Goal: Task Accomplishment & Management: Manage account settings

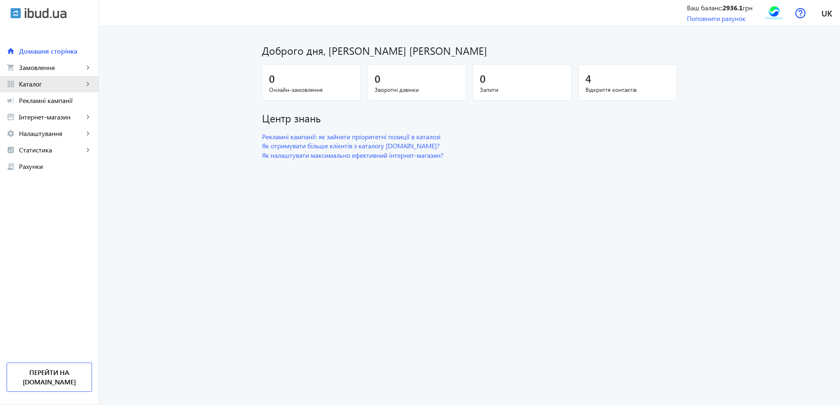
click at [29, 85] on span "Каталог" at bounding box center [51, 84] width 65 height 8
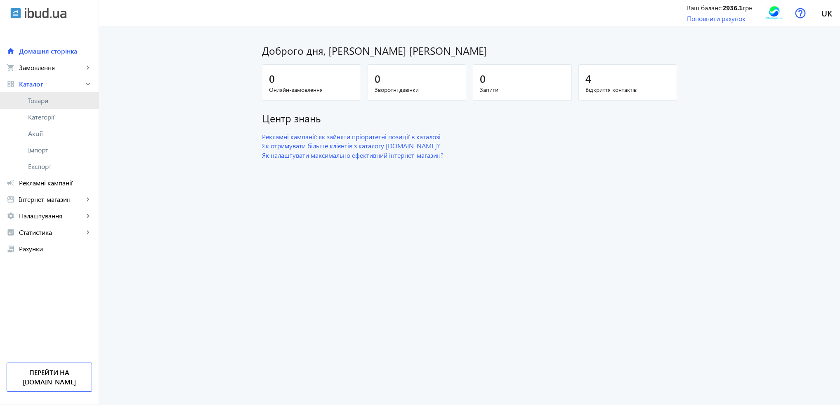
click at [35, 97] on span "Товари" at bounding box center [60, 101] width 64 height 8
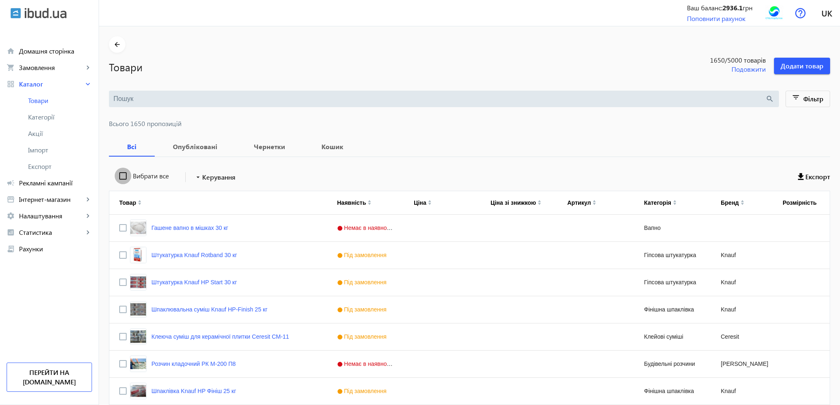
click at [117, 176] on input "Вибрати все" at bounding box center [123, 176] width 16 height 16
checkbox input "true"
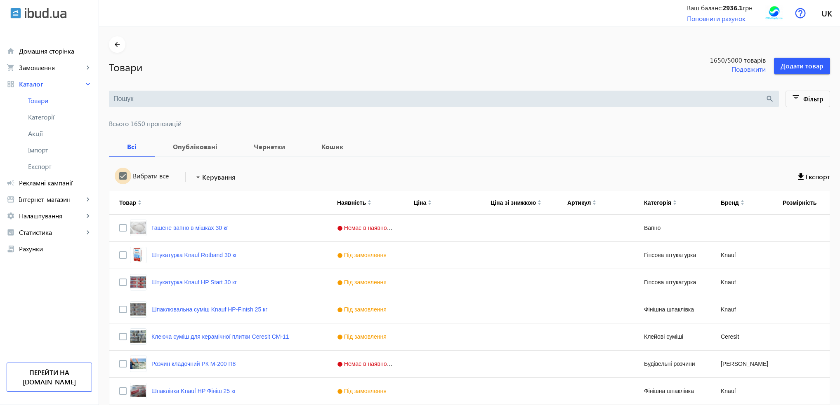
checkbox input "true"
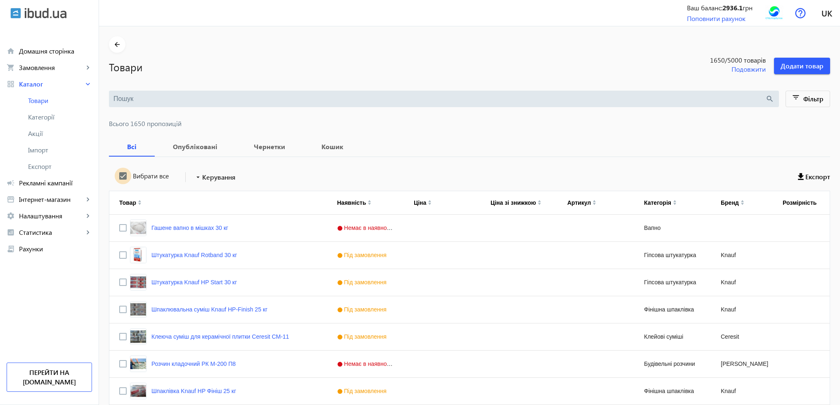
checkbox input "true"
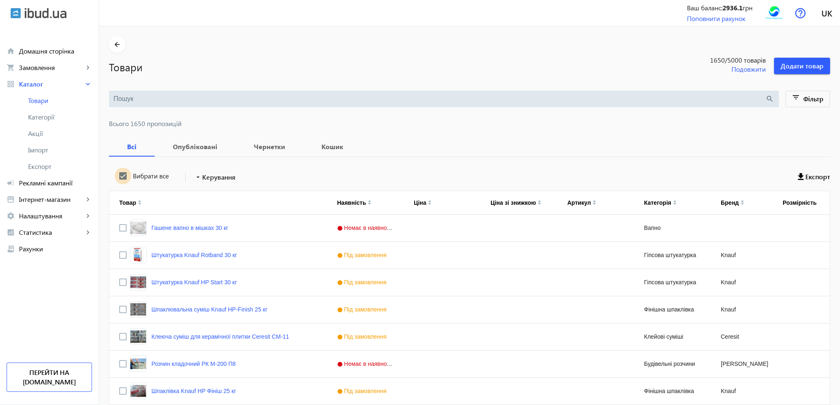
checkbox input "true"
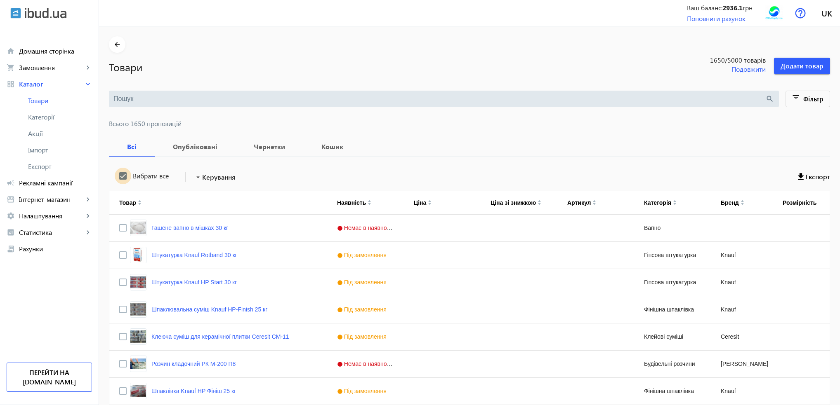
checkbox input "true"
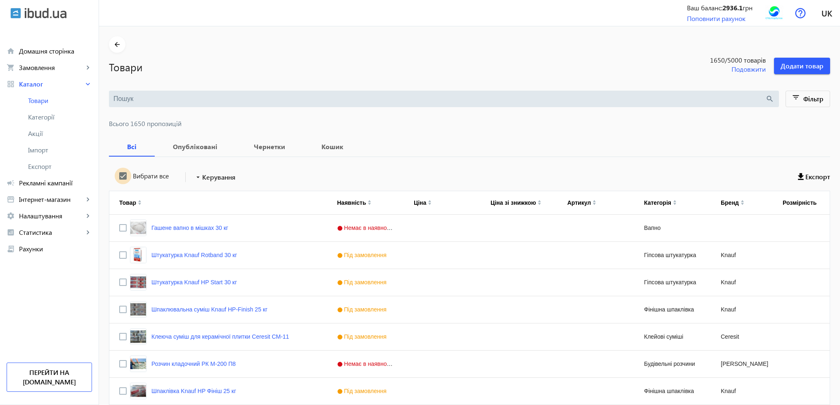
checkbox input "true"
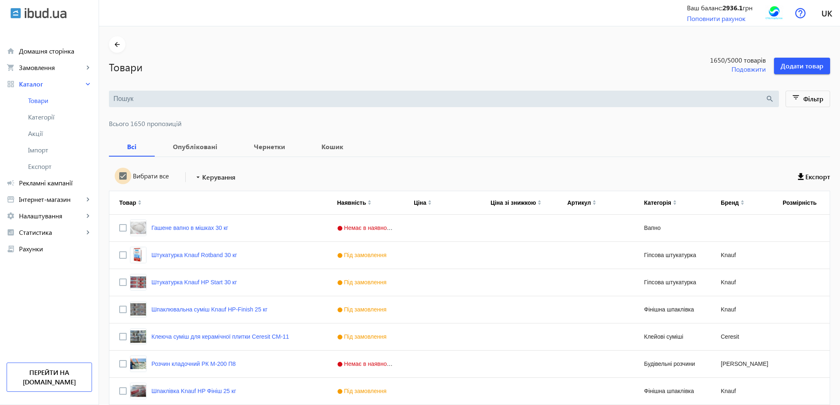
checkbox input "true"
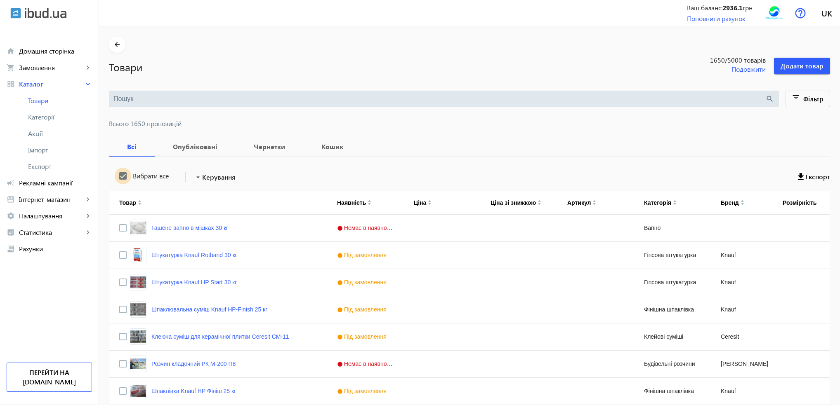
checkbox input "true"
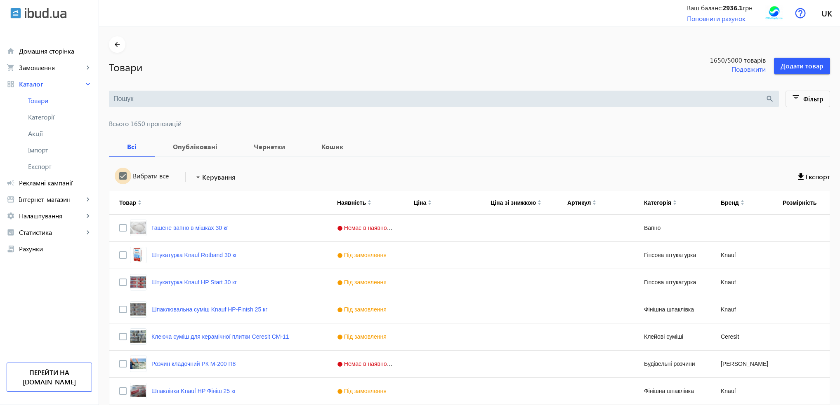
checkbox input "true"
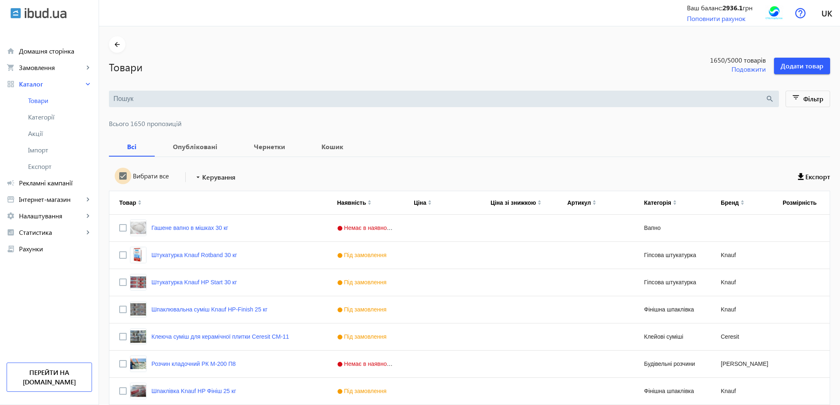
checkbox input "true"
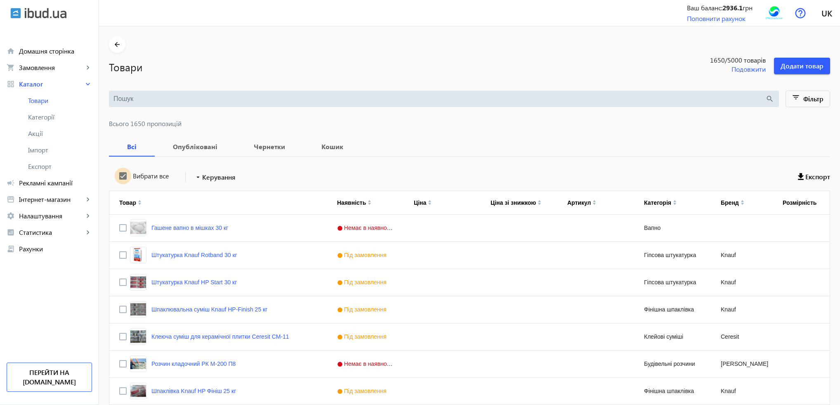
checkbox input "true"
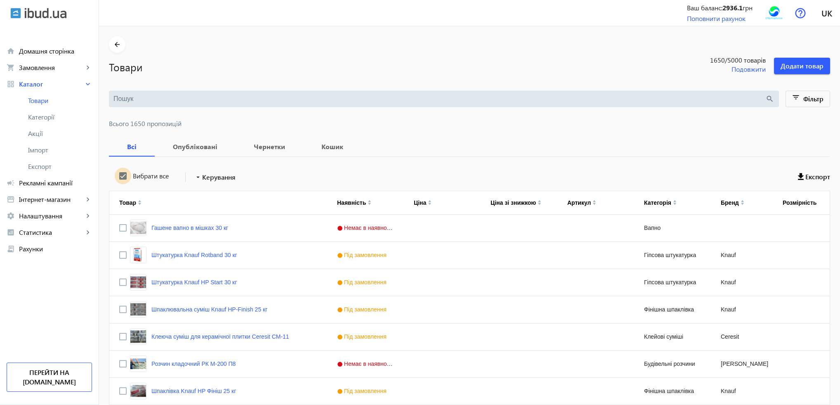
checkbox input "true"
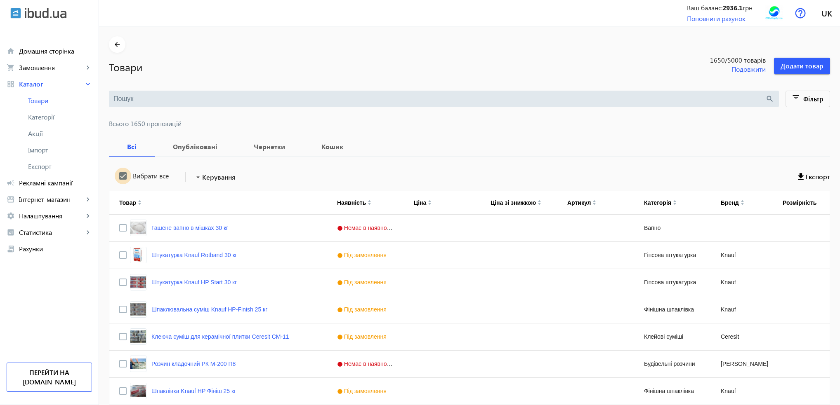
checkbox input "true"
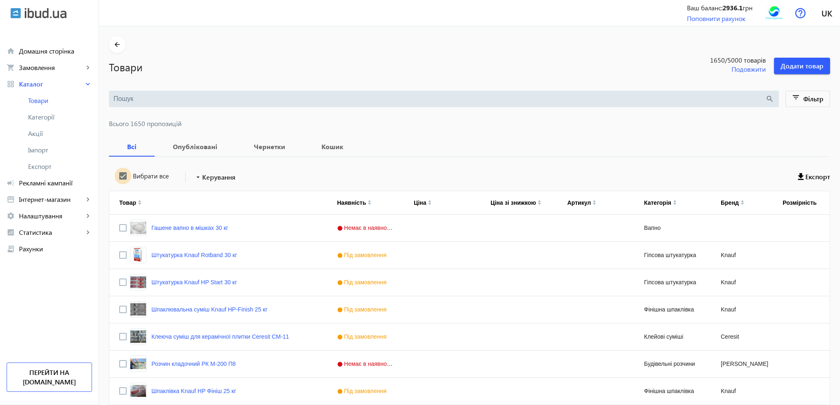
checkbox input "true"
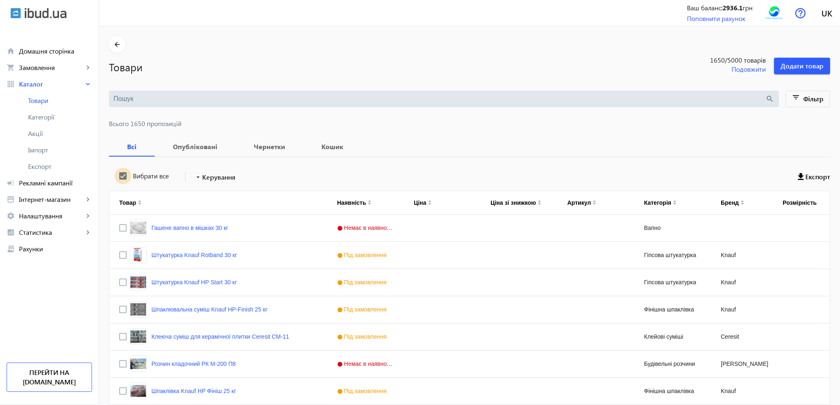
checkbox input "true"
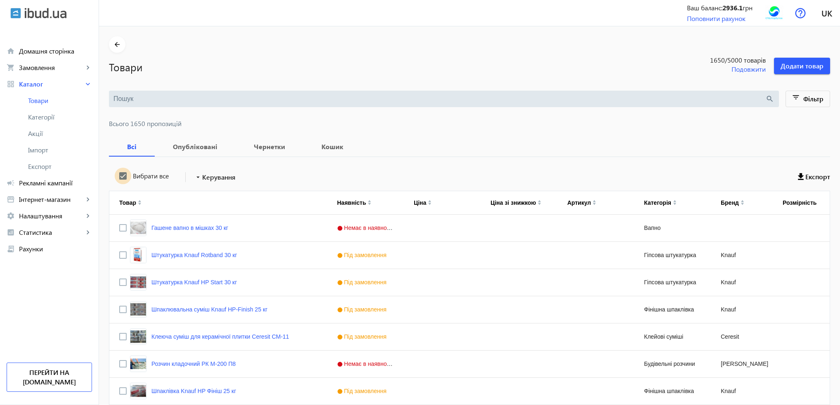
checkbox input "true"
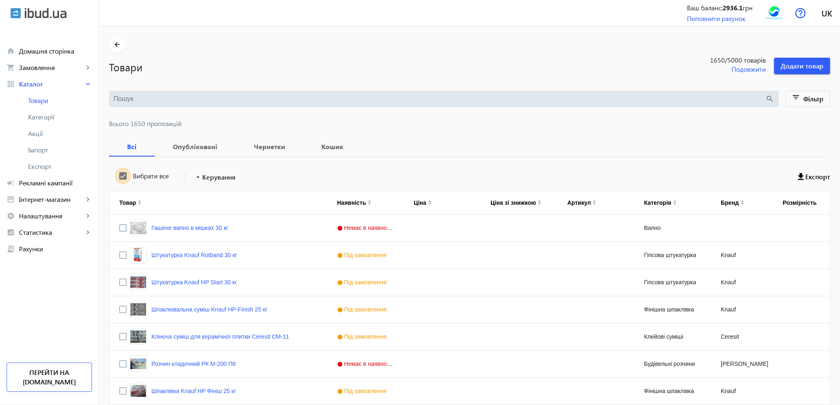
checkbox input "true"
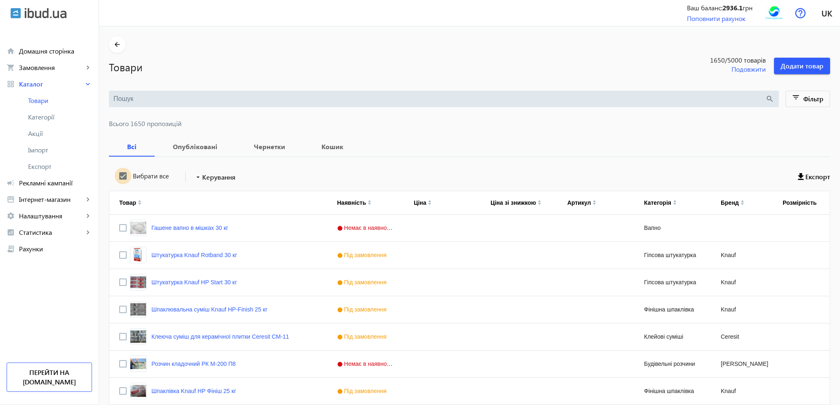
checkbox input "true"
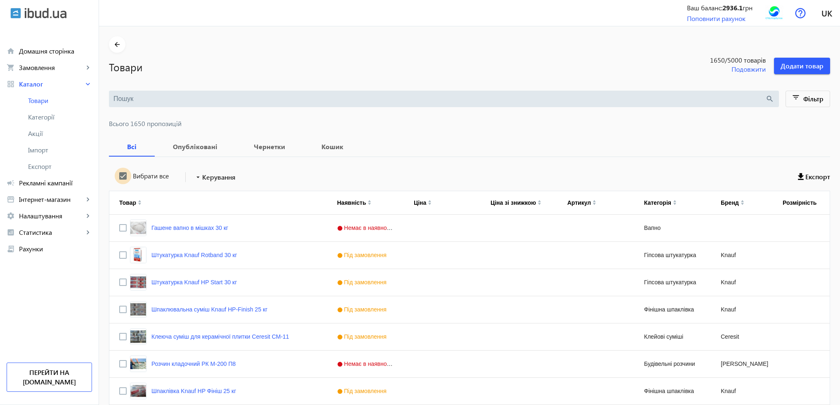
checkbox input "true"
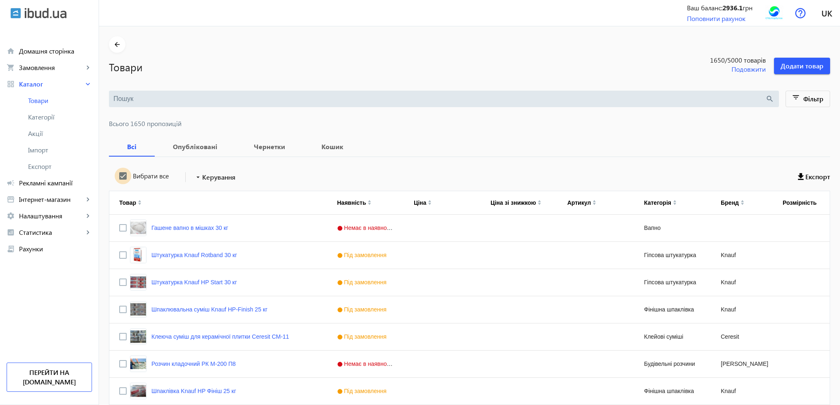
checkbox input "true"
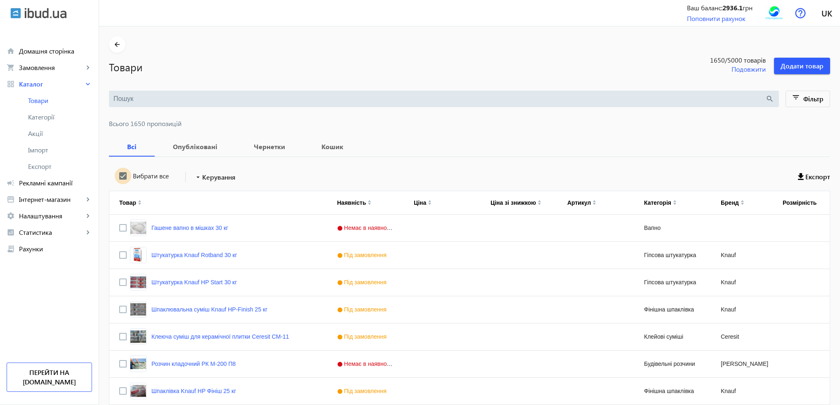
checkbox input "true"
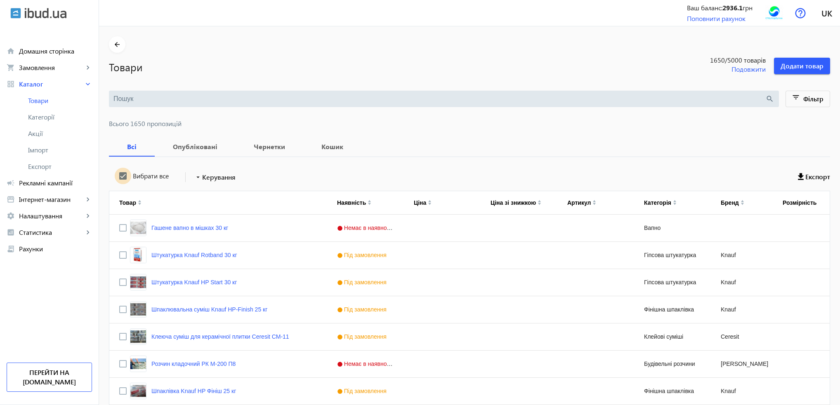
checkbox input "true"
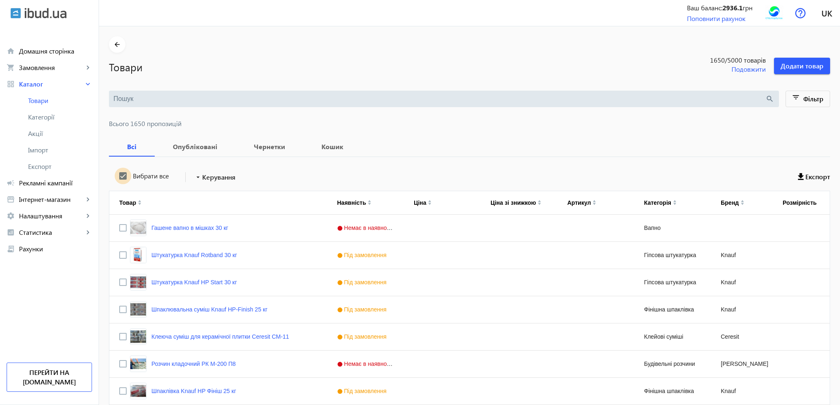
checkbox input "true"
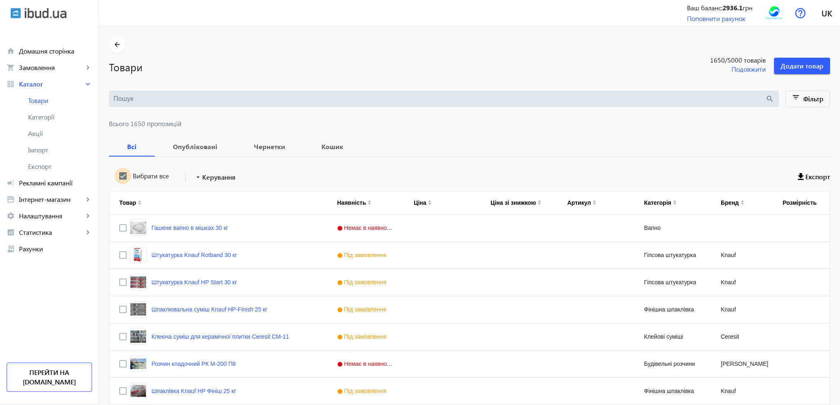
checkbox input "true"
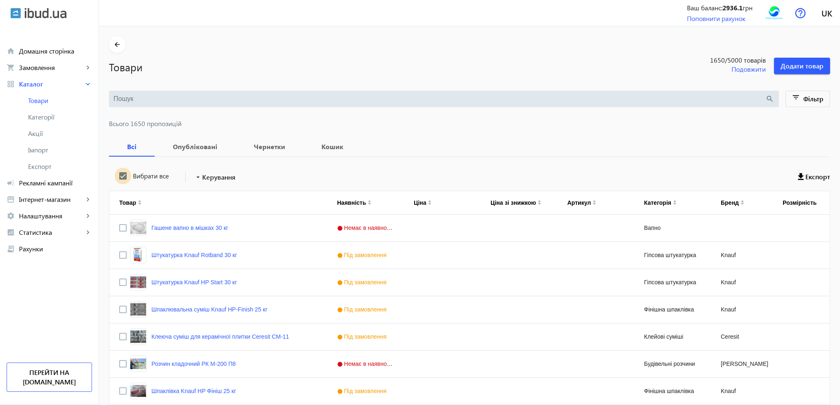
checkbox input "true"
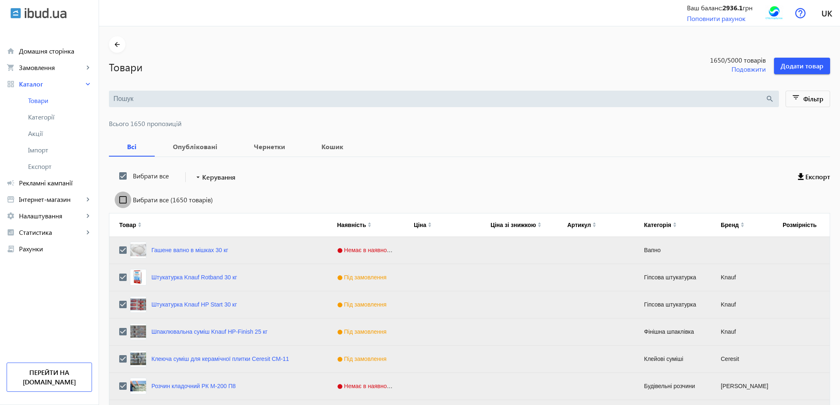
click at [116, 201] on input "Вибрати все (1650 товарів)" at bounding box center [123, 200] width 16 height 16
checkbox input "true"
click at [203, 180] on span "Керування" at bounding box center [218, 177] width 33 height 10
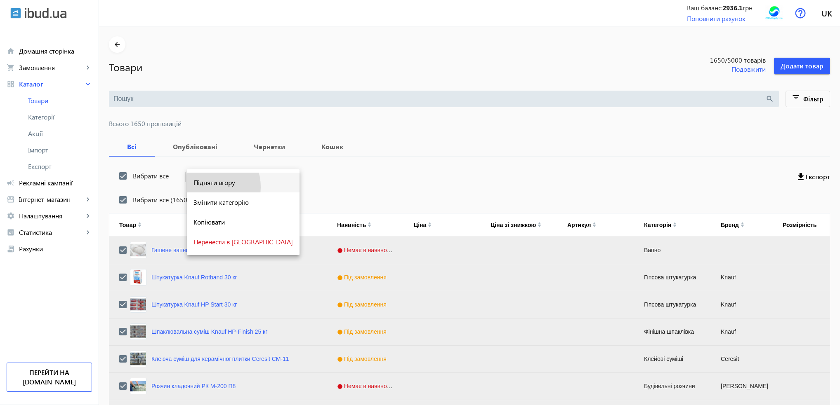
click at [206, 187] on button "Підняти вгору" at bounding box center [243, 183] width 113 height 20
